Goal: Transaction & Acquisition: Download file/media

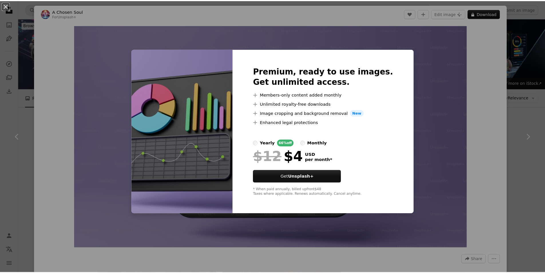
scroll to position [143, 0]
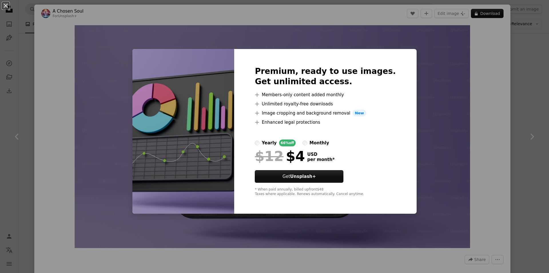
click at [517, 93] on div "An X shape Premium, ready to use images. Get unlimited access. A plus sign Memb…" at bounding box center [274, 136] width 549 height 273
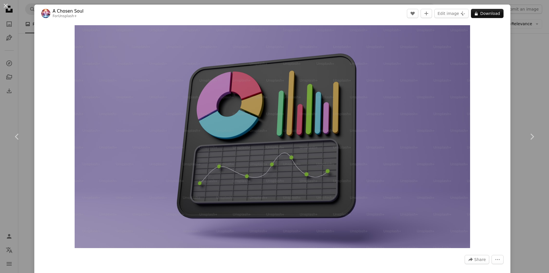
click at [528, 90] on div "An X shape Chevron left Chevron right A Chosen Soul For Unsplash+ A heart A plu…" at bounding box center [274, 136] width 549 height 273
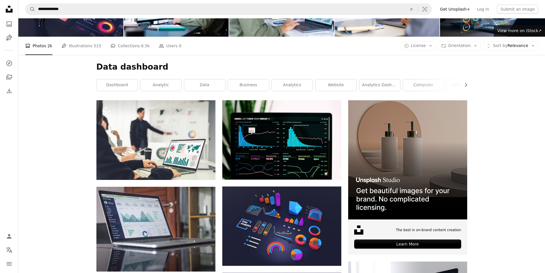
scroll to position [57, 0]
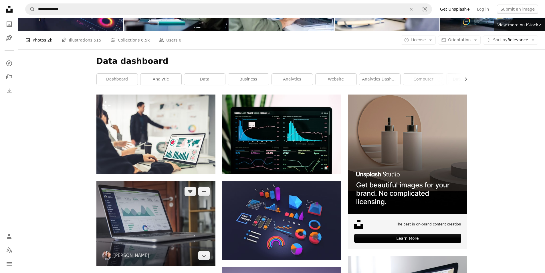
click at [111, 181] on img at bounding box center [155, 223] width 119 height 85
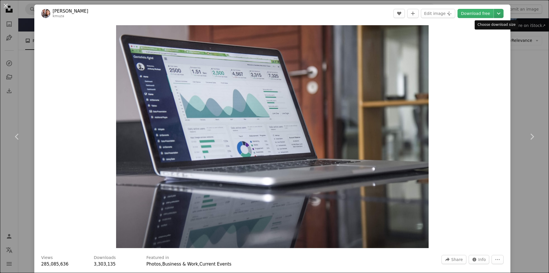
click at [495, 15] on icon "Chevron down" at bounding box center [498, 13] width 9 height 7
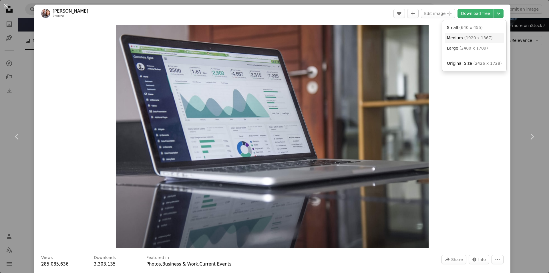
click at [479, 35] on span "( 1920 x 1367 )" at bounding box center [478, 37] width 28 height 5
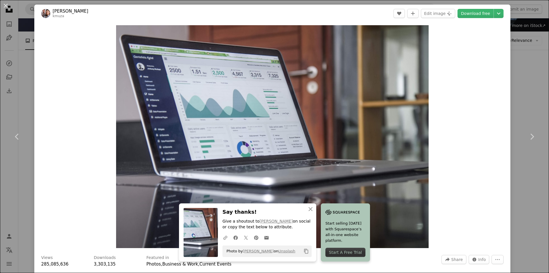
click at [523, 91] on div "An X shape Chevron left Chevron right [PERSON_NAME] kmuza A heart A plus sign E…" at bounding box center [274, 136] width 549 height 273
